Goal: Complete application form

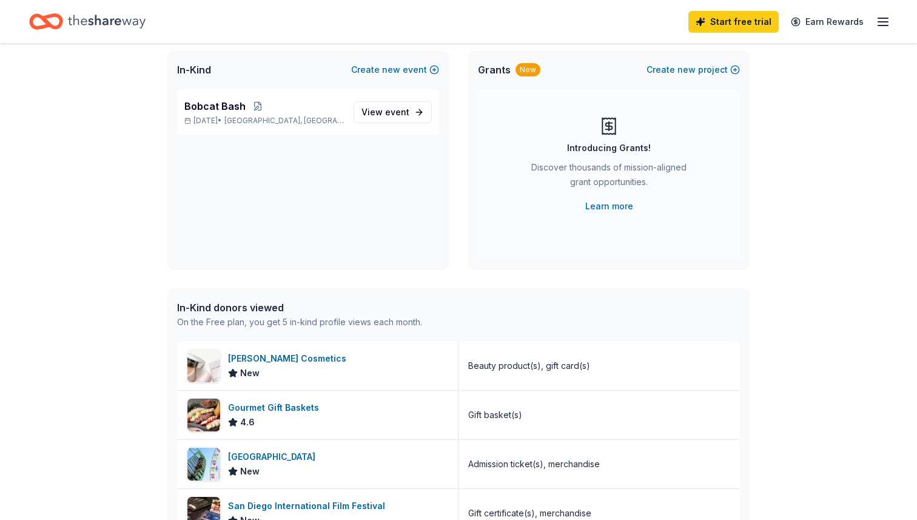
scroll to position [77, 0]
click at [398, 113] on span "event" at bounding box center [397, 110] width 24 height 10
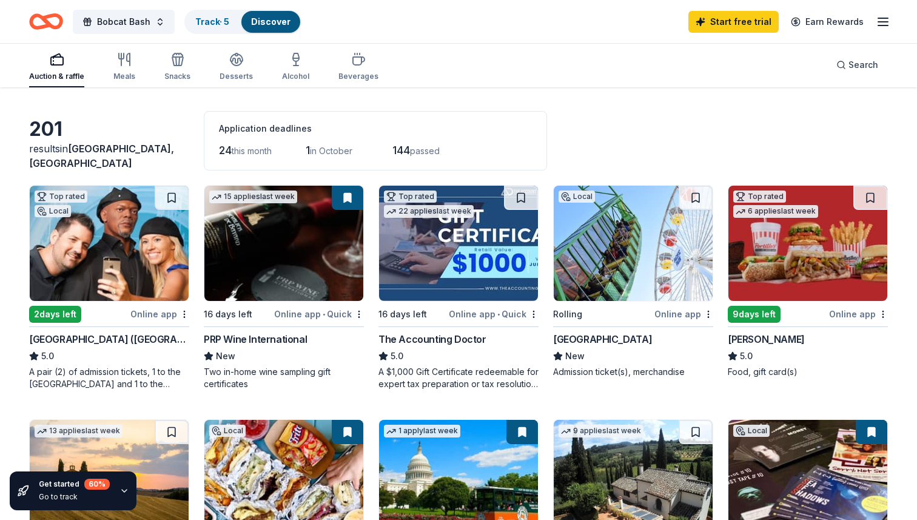
scroll to position [42, 0]
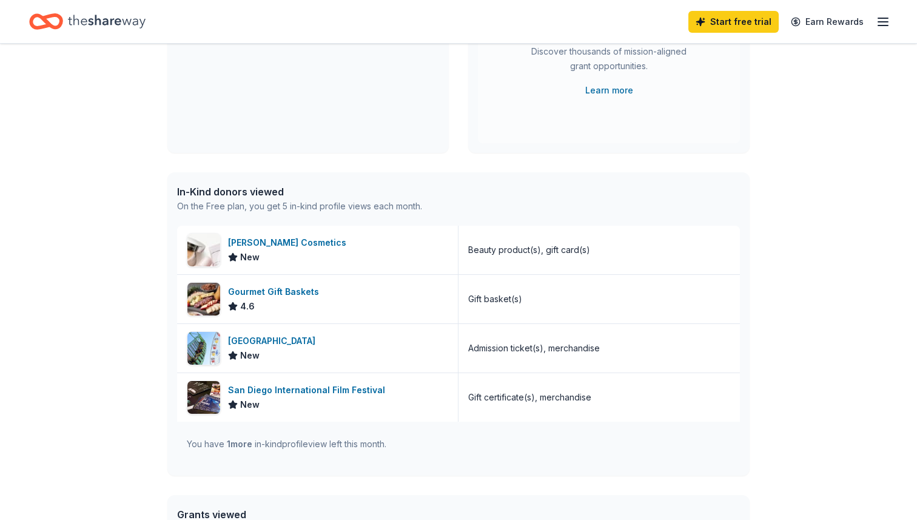
scroll to position [193, 0]
click at [272, 293] on div "Gourmet Gift Baskets" at bounding box center [276, 290] width 96 height 15
click at [282, 238] on div "Laura Mercier Cosmetics" at bounding box center [289, 241] width 123 height 15
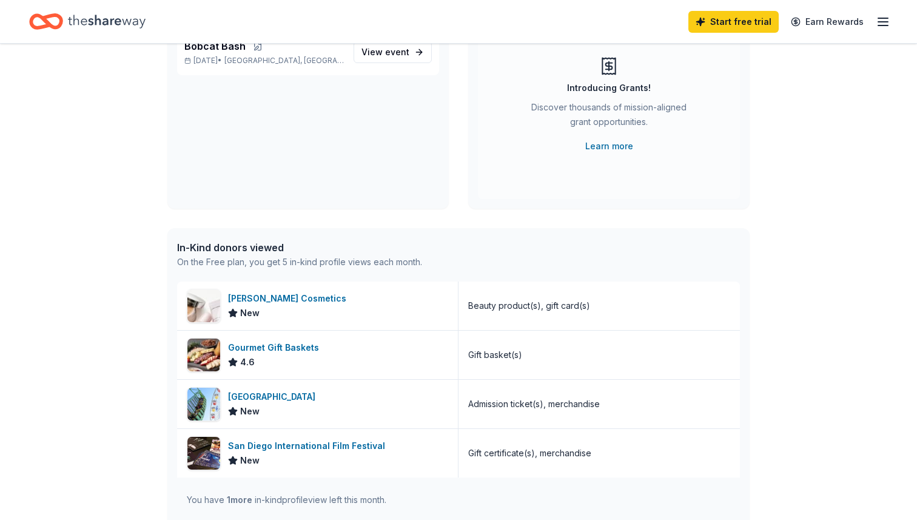
scroll to position [136, 0]
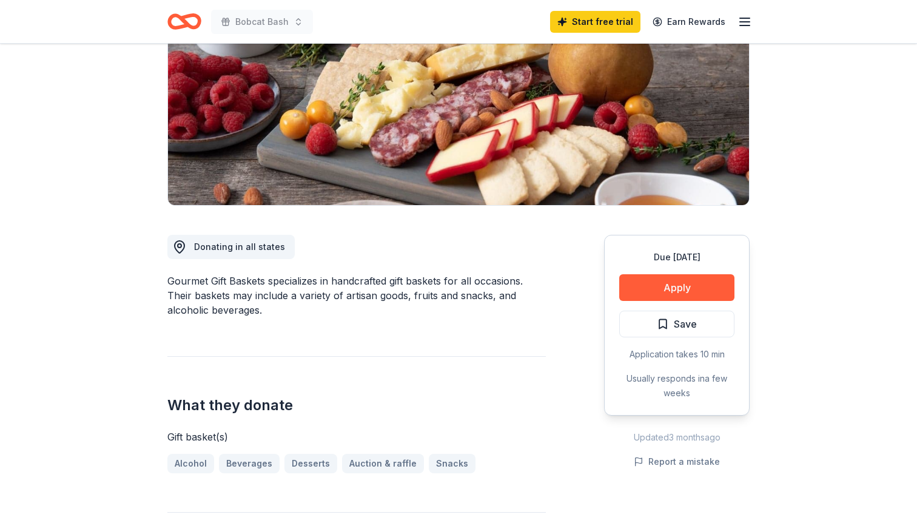
scroll to position [165, 0]
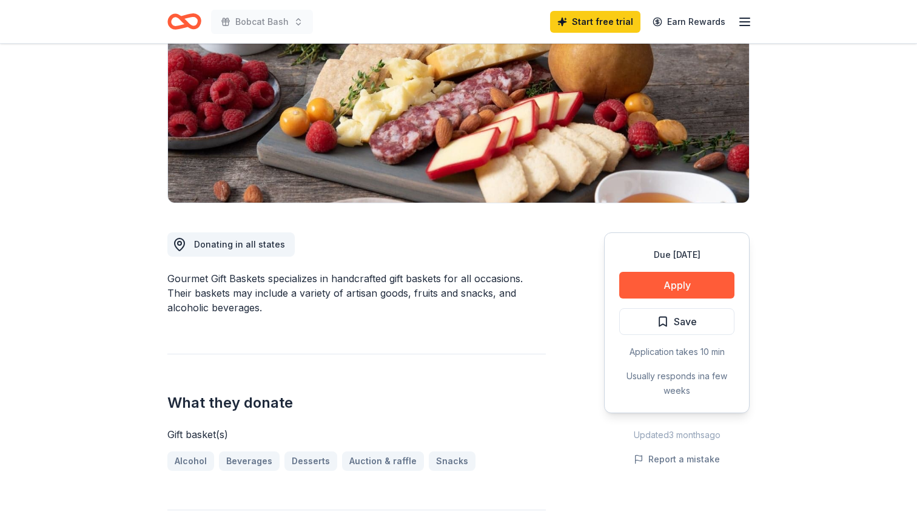
drag, startPoint x: 175, startPoint y: 275, endPoint x: 294, endPoint y: 346, distance: 138.9
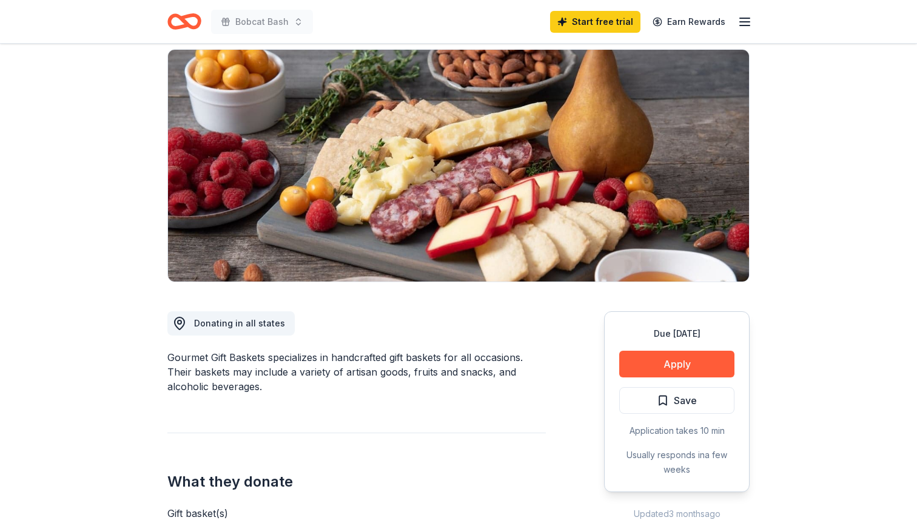
scroll to position [88, 0]
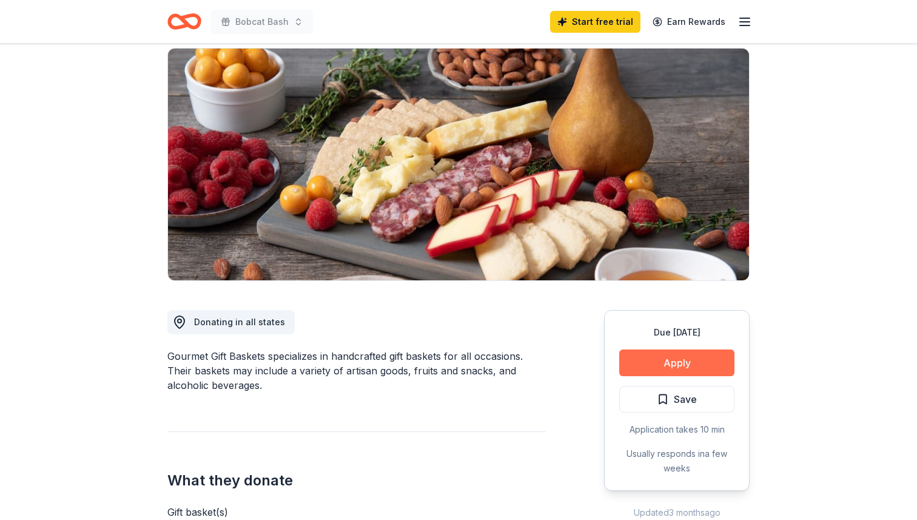
click at [694, 367] on button "Apply" at bounding box center [676, 362] width 115 height 27
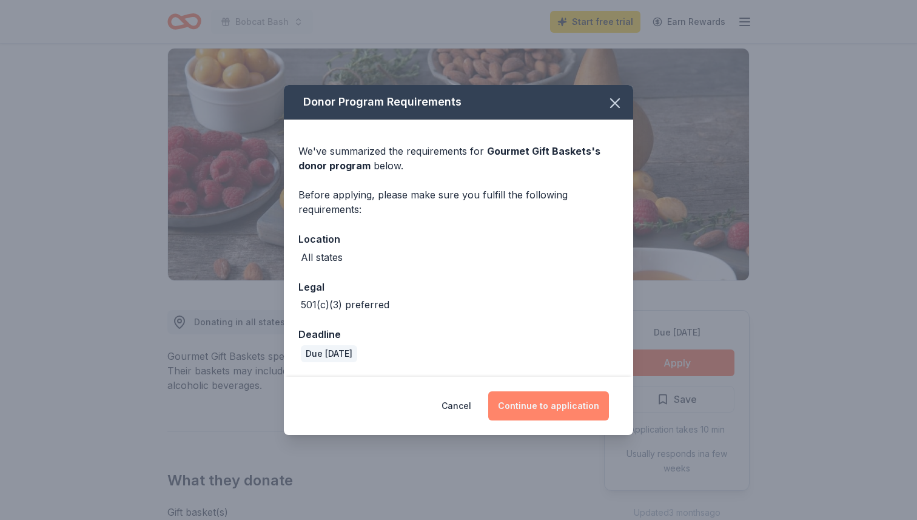
click at [574, 401] on button "Continue to application" at bounding box center [548, 405] width 121 height 29
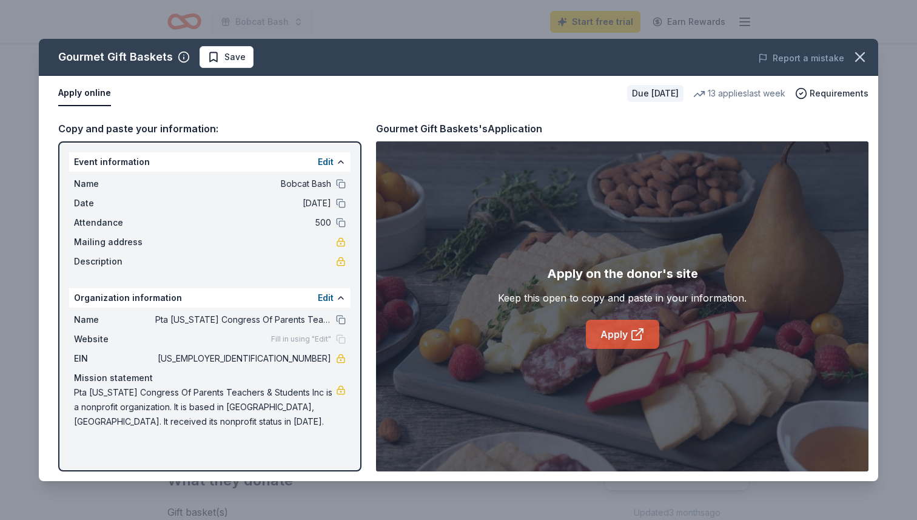
click at [621, 334] on link "Apply" at bounding box center [622, 333] width 73 height 29
